Goal: Information Seeking & Learning: Learn about a topic

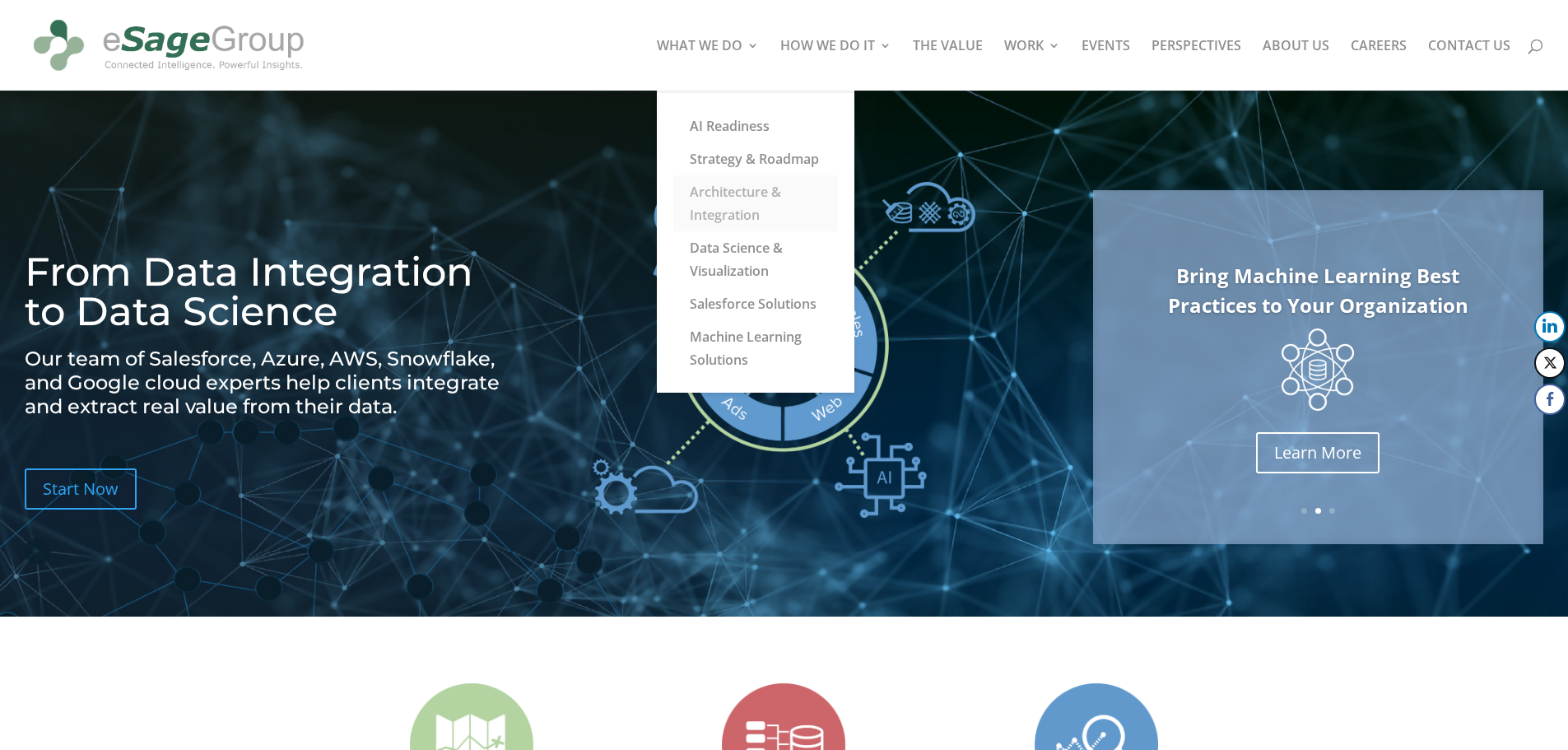
click at [748, 197] on link "Architecture & Integration" at bounding box center [756, 203] width 164 height 56
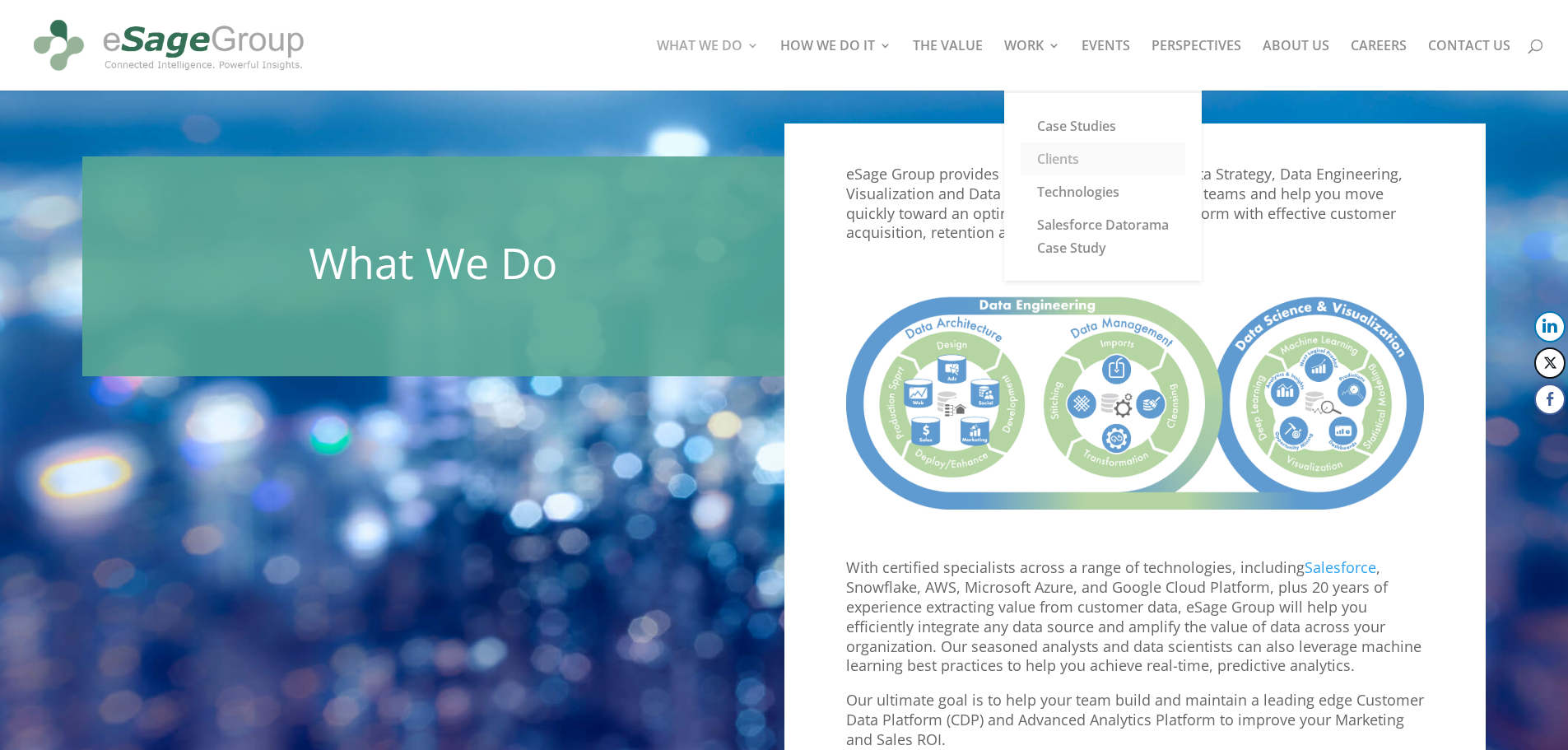
click at [1064, 160] on link "Clients" at bounding box center [1103, 159] width 164 height 33
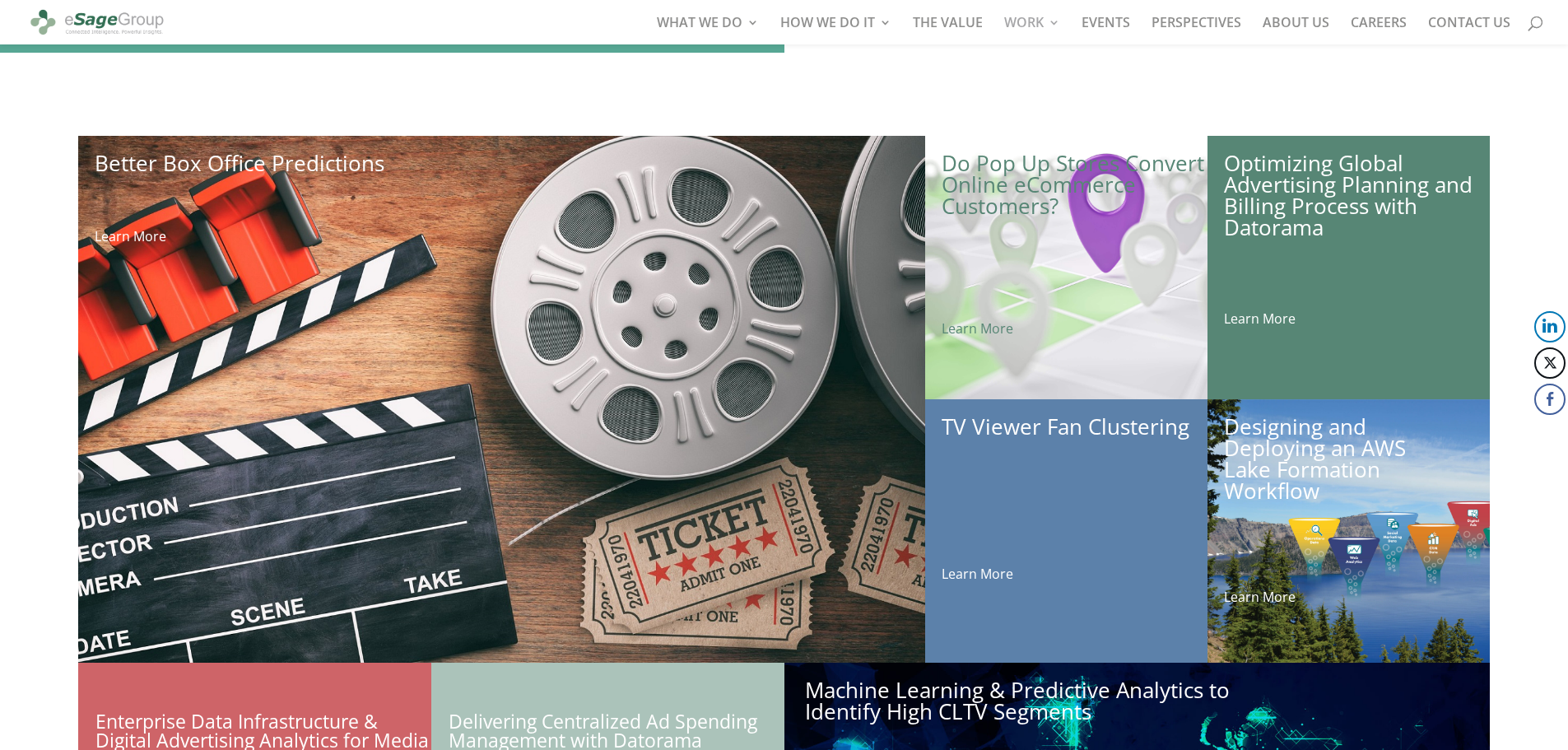
scroll to position [140, 0]
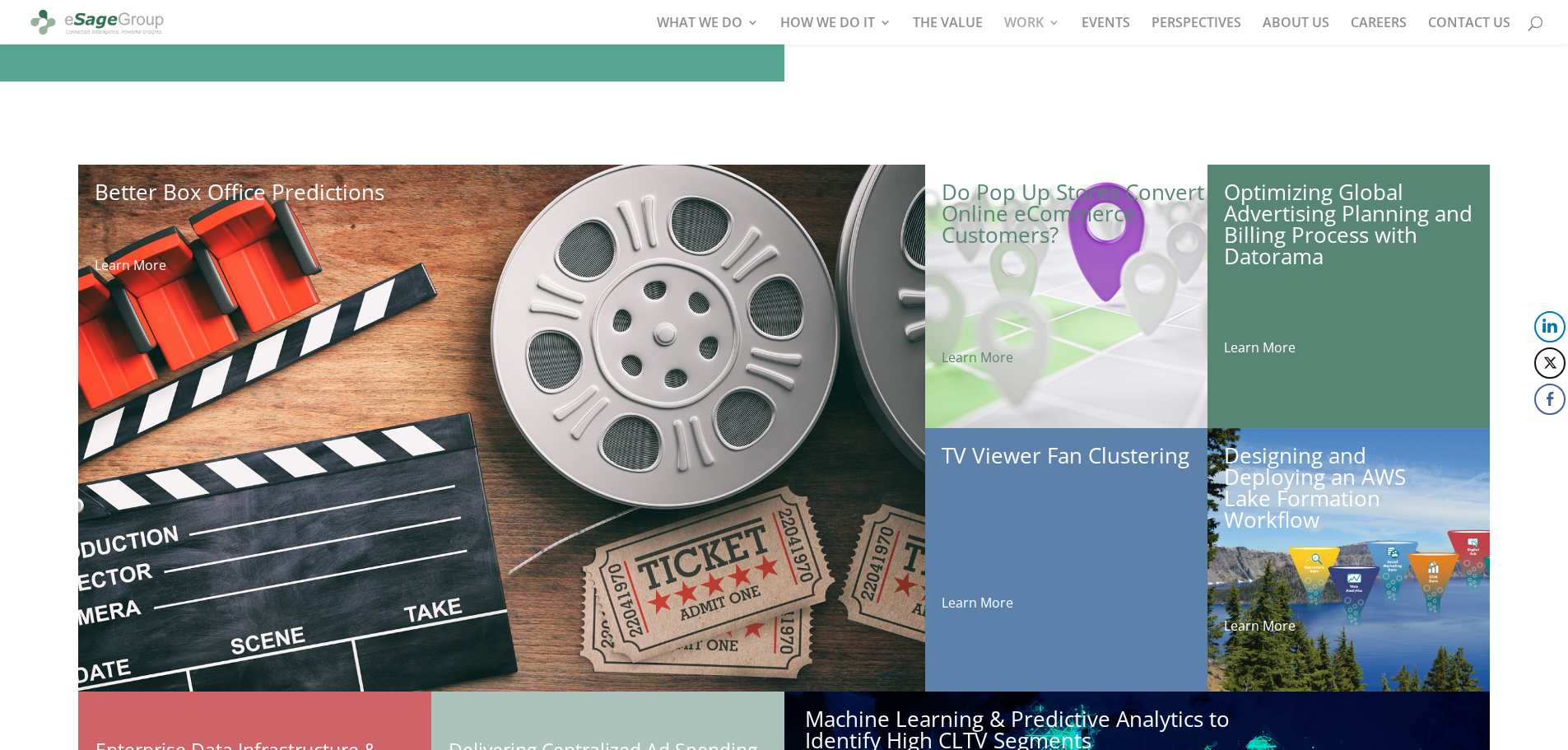
click at [1306, 502] on link "Designing and Deploying an AWS Lake Formation Workflow" at bounding box center [1315, 488] width 182 height 94
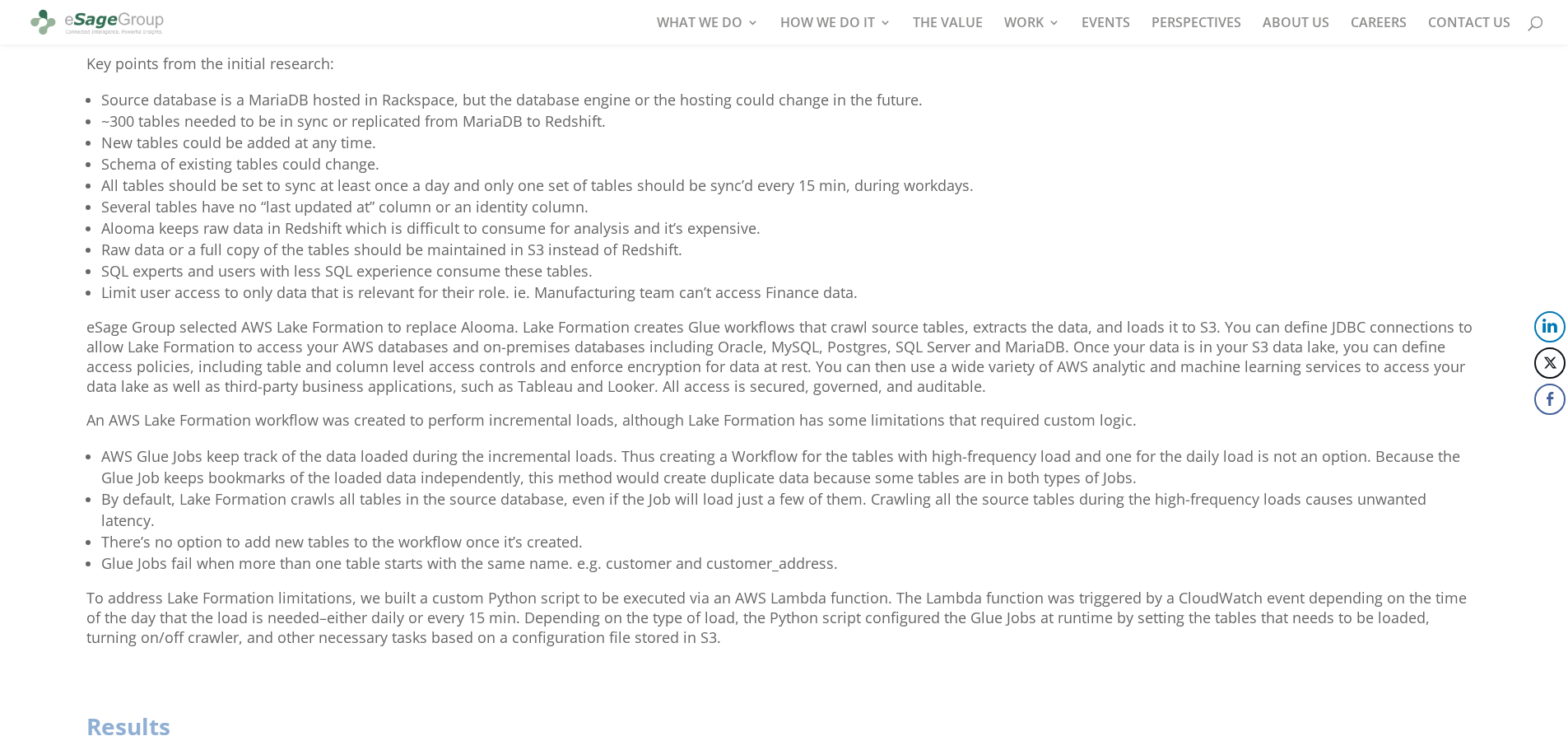
scroll to position [238, 0]
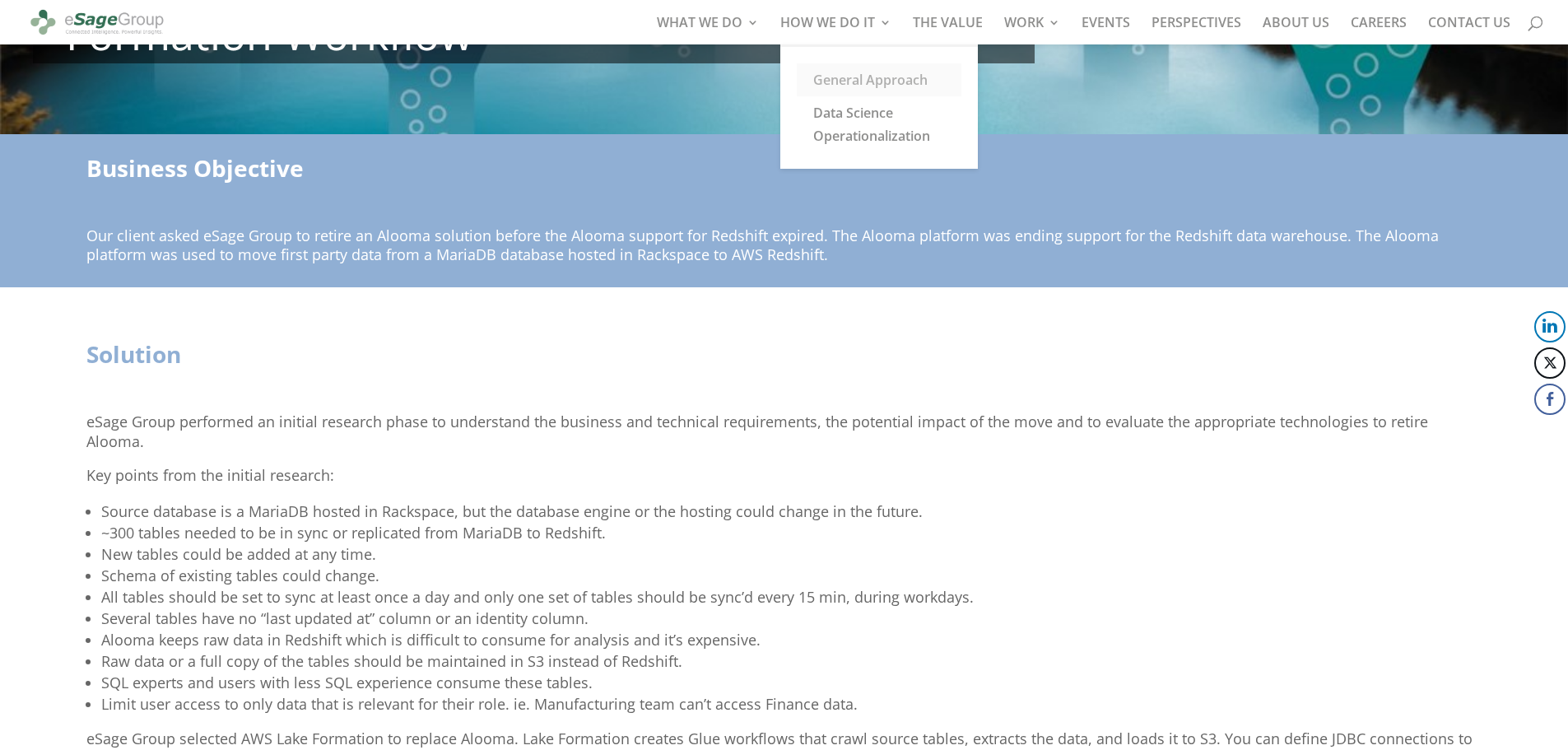
click at [883, 79] on link "General Approach" at bounding box center [879, 80] width 164 height 33
